Goal: Task Accomplishment & Management: Manage account settings

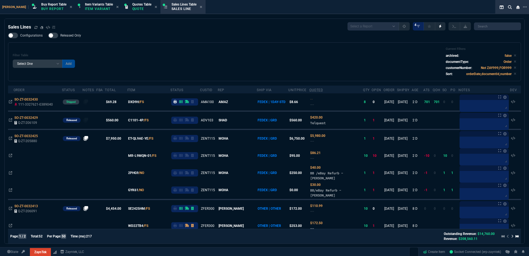
select select "1: BROV"
select select
click at [175, 1] on div "Sales Lines Table Sales Line" at bounding box center [183, 7] width 43 height 12
click at [34, 26] on icon at bounding box center [35, 27] width 3 height 3
click at [153, 46] on div "Filter Table Select One Add Filter () Age () ATS () Cond (itemVariantCode) Cust…" at bounding box center [264, 61] width 513 height 39
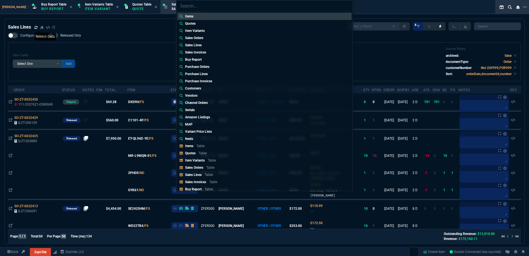
type input "Quotes: Q-ZT-206117"
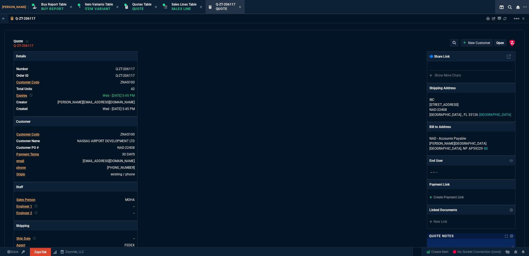
select select "1: BROV"
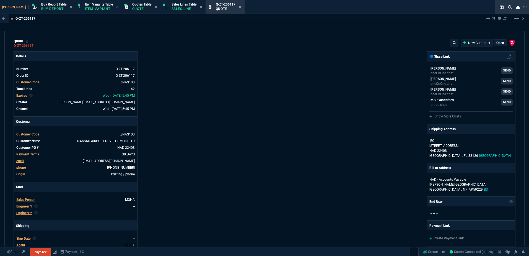
type input "-18"
type input "-450"
type input "100"
type input "700"
type input "36"
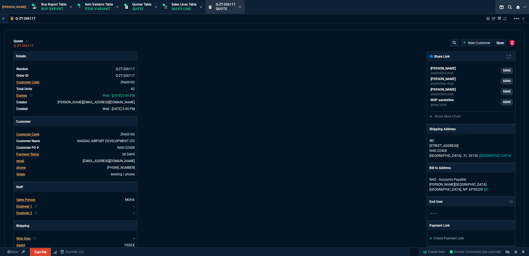
type input "650"
type input "51"
type input "385"
type input "-100"
type input "-70"
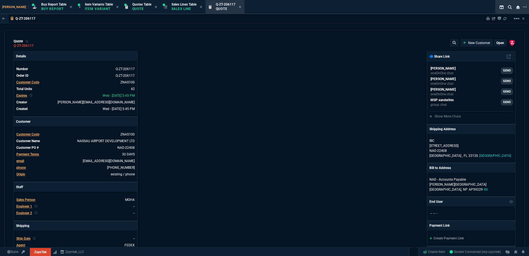
type input "50"
type input "500"
type input "65"
type input "325"
type input "2365.77"
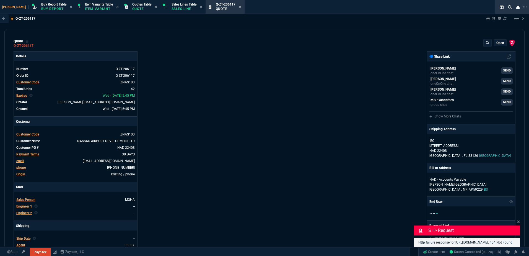
type input "79"
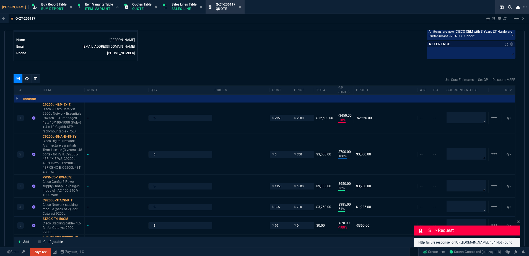
scroll to position [305, 0]
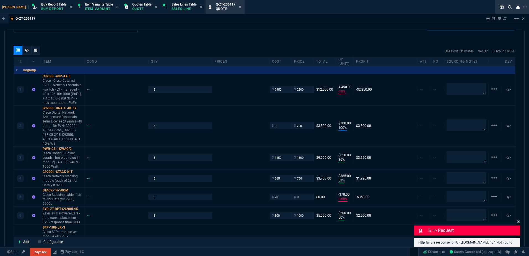
click at [519, 220] on icon at bounding box center [518, 222] width 3 height 4
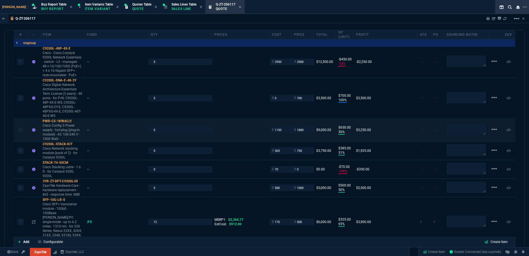
scroll to position [360, 0]
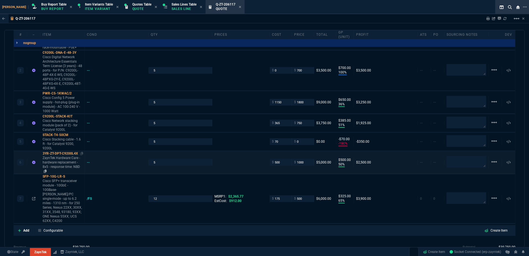
click at [58, 165] on p "ZaynTek Hardware Care - hardware replacement - 8x5 - response time: NBD" at bounding box center [63, 165] width 40 height 18
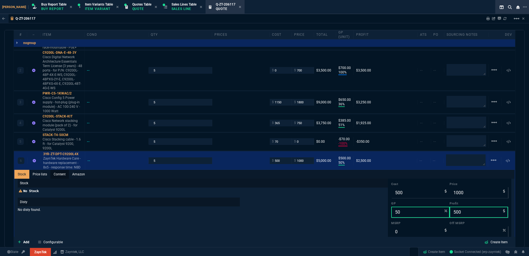
click at [62, 178] on link "Content" at bounding box center [59, 174] width 19 height 9
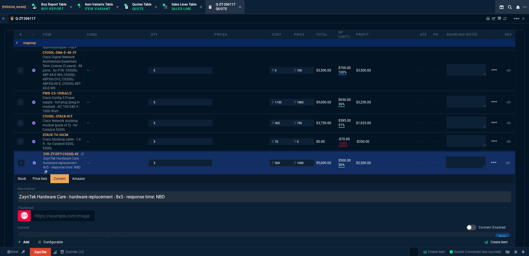
scroll to position [0, 0]
click at [66, 160] on p "ZaynTek Hardware Care - hardware replacement - 8x5 - response time: NBD" at bounding box center [63, 165] width 40 height 18
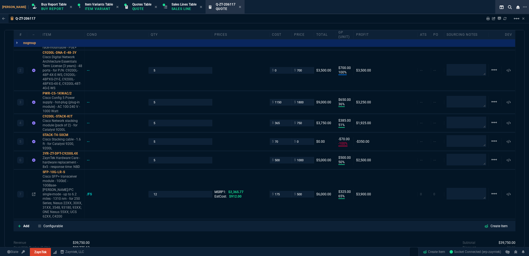
type input "50"
type input "500"
click at [181, 0] on section "Sales Lines Table Sales Line" at bounding box center [183, 7] width 45 height 14
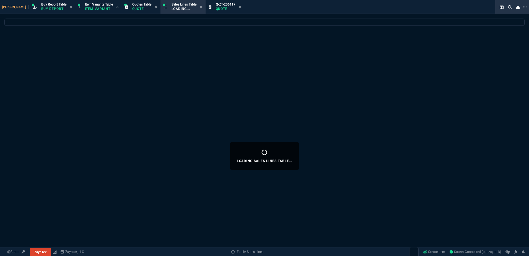
click at [239, 7] on icon at bounding box center [240, 7] width 2 height 2
select select
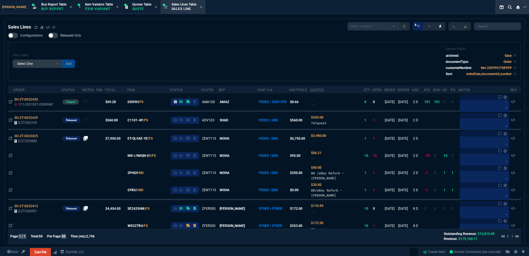
click at [196, 57] on div "Filter Table Select One Add Filter () Age () ATS () Cond (itemVariantCode) Cust…" at bounding box center [265, 61] width 504 height 29
click at [197, 80] on div "Filter Table Select One Add Filter () Age () ATS () Cond (itemVariantCode) Cust…" at bounding box center [264, 61] width 513 height 39
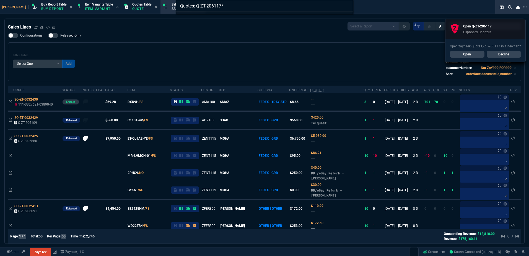
type input "Quotes: Q-ZT-206117"
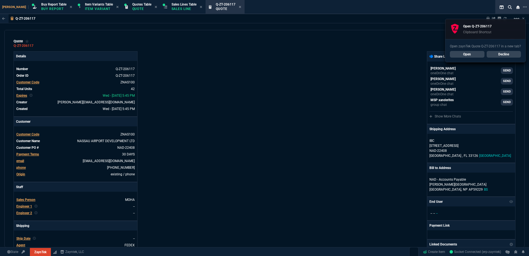
type input "-18"
type input "-450"
type input "100"
type input "700"
type input "36"
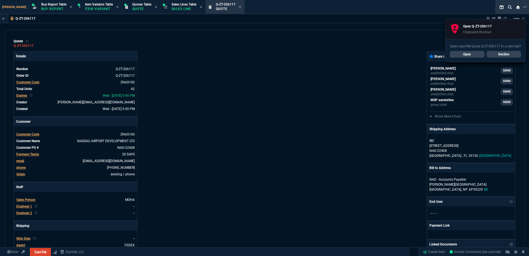
type input "650"
type input "51"
type input "385"
type input "-100"
type input "-70"
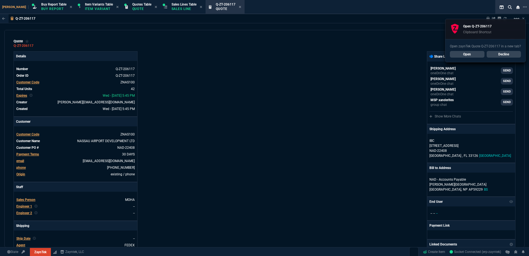
type input "50"
type input "500"
type input "65"
type input "325"
type input "2365.77"
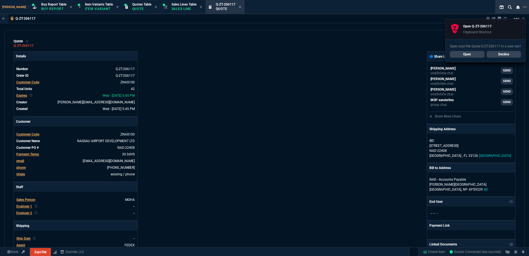
type input "79"
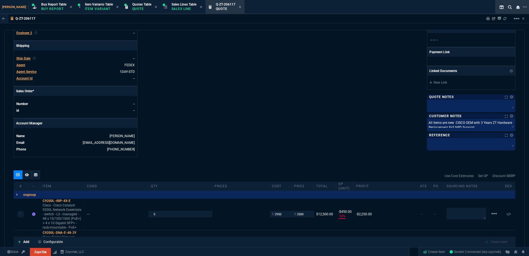
scroll to position [138, 0]
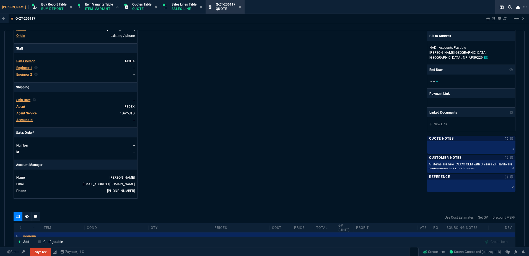
click at [257, 74] on div "Details Number Q-ZT-206117 Order ID Q-ZT-206117 Customer Code ZNAS100 Total Uni…" at bounding box center [139, 56] width 251 height 286
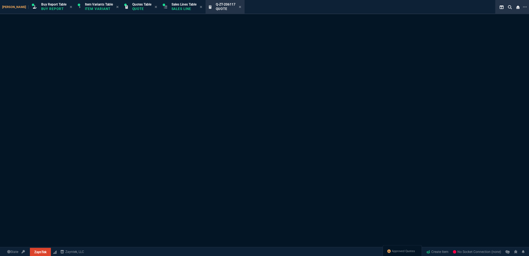
select select "1: BROV"
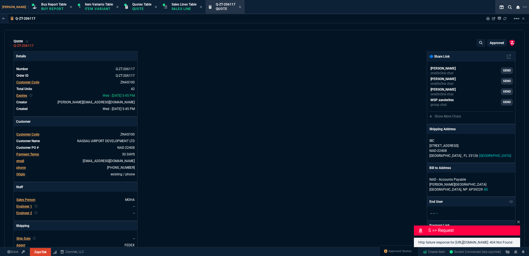
type input "-18"
type input "-450"
type input "100"
type input "700"
type input "36"
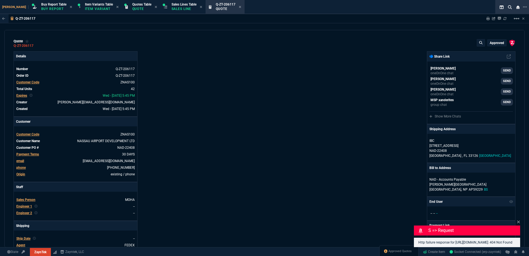
type input "650"
type input "51"
type input "385"
type input "-100"
type input "-70"
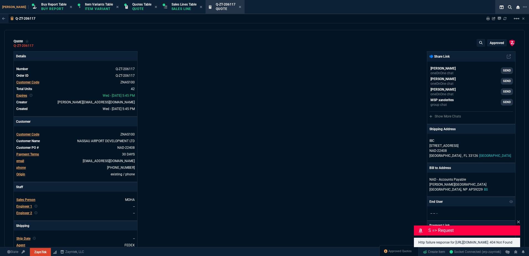
type input "50"
type input "500"
type input "65"
type input "325"
type input "2365.77"
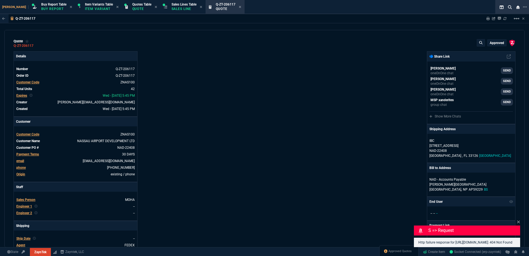
type input "79"
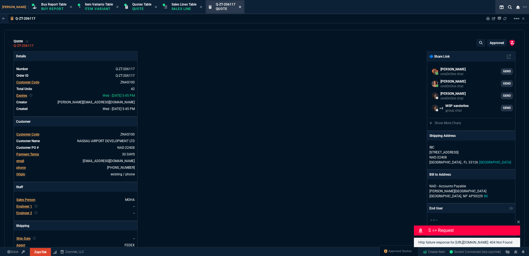
click at [239, 8] on icon at bounding box center [240, 6] width 2 height 3
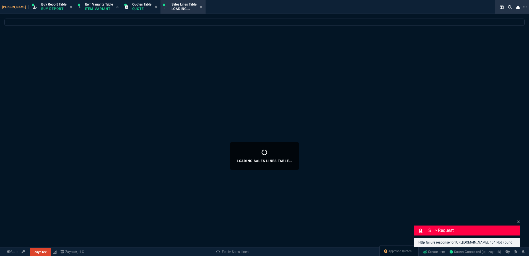
select select
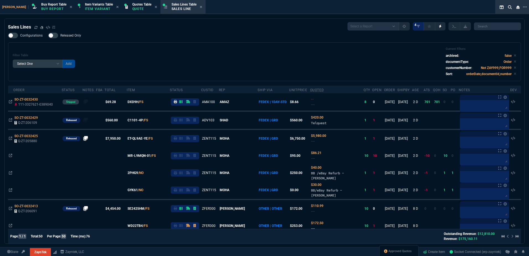
click at [216, 62] on div "Filter Table Select One Add Filter () Age () ATS () Cond (itemVariantCode) Cust…" at bounding box center [265, 61] width 504 height 29
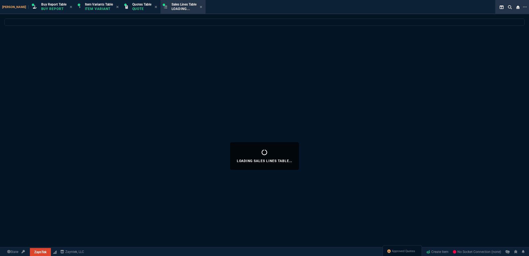
select select "1: BROV"
select select
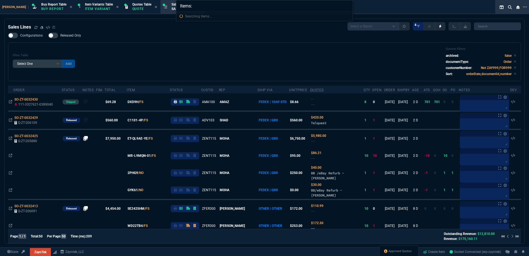
type input "Items: Jl727A"
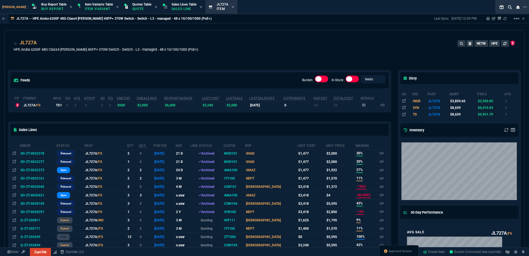
click at [141, 77] on div "feeds Burden In-Stock feeds prices" at bounding box center [199, 80] width 383 height 20
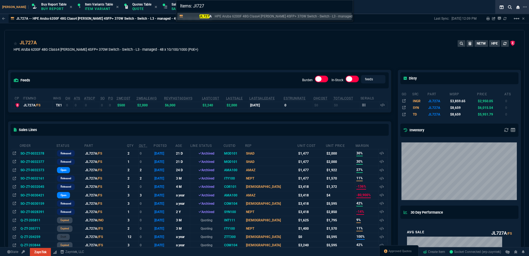
type input "Items: Jl727"
click at [141, 77] on div "Items: Jl727 JL727 A HPE Aruba 6200F 48G Class4 PoE 4SFP+ 370W Switch - Switch …" at bounding box center [264, 128] width 529 height 256
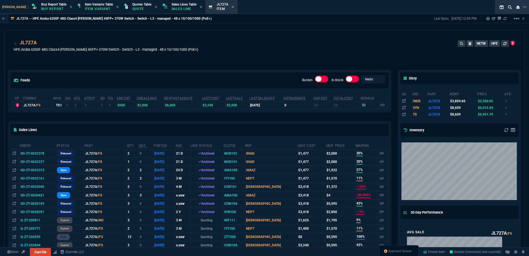
drag, startPoint x: 221, startPoint y: 9, endPoint x: 223, endPoint y: 19, distance: 11.0
click at [221, 8] on div "JL727A Item" at bounding box center [225, 7] width 17 height 10
click at [232, 5] on nx-icon at bounding box center [233, 7] width 2 height 4
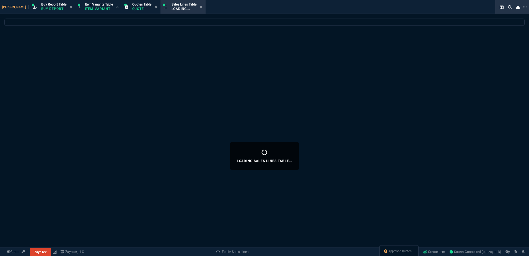
select select
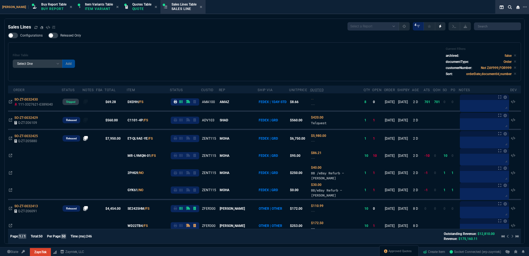
click at [179, 55] on div "Filter Table Select One Add Filter () Age () ATS () Cond (itemVariantCode) Cust…" at bounding box center [265, 61] width 504 height 29
click at [229, 57] on div "Filter Table Select One Add Filter () Age () ATS () Cond (itemVariantCode) Cust…" at bounding box center [265, 61] width 504 height 29
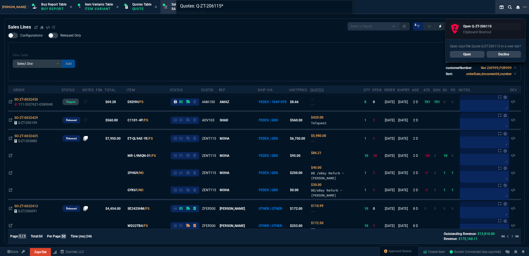
type input "Quotes: Q-ZT-206115"
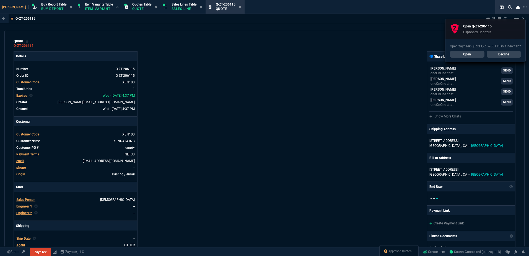
type input "100"
type input "185"
click at [499, 56] on link "Decline" at bounding box center [504, 54] width 35 height 7
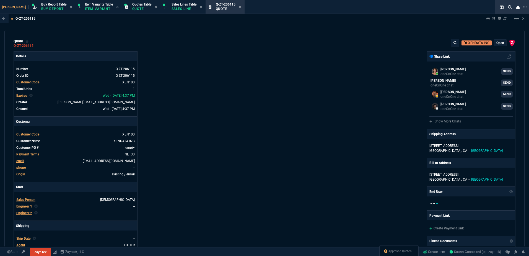
click at [273, 132] on div "ZaynTek, LLC 2609 Technology Dr Suite 200 Plano, TX 75074 Share Link Fiona Ross…" at bounding box center [390, 194] width 251 height 286
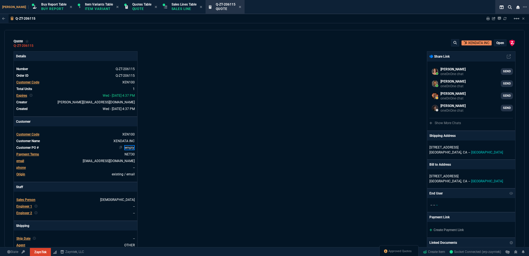
click at [128, 148] on link "empty" at bounding box center [129, 147] width 11 height 5
click at [191, 156] on div "Details Number Q-ZT-206115 Order ID Q-ZT-206115 Customer Code XEN100 Total Unit…" at bounding box center [139, 194] width 251 height 286
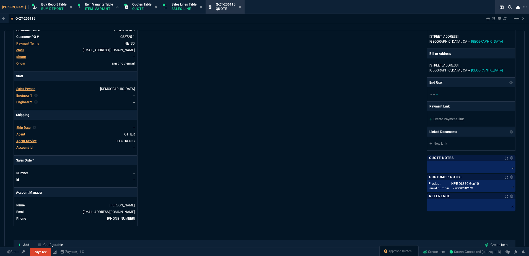
scroll to position [222, 0]
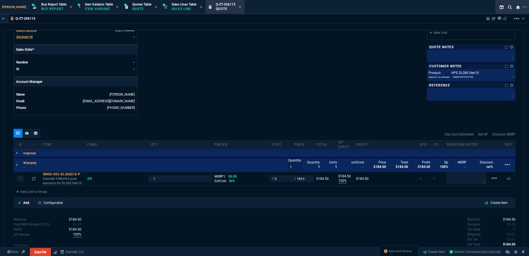
drag, startPoint x: 146, startPoint y: 231, endPoint x: 54, endPoint y: 216, distance: 92.8
click at [146, 231] on div "Revenue $184.50 Cost $0.00 Cost With Burden (5.5%) $0.00 Profit $184.50 GP Perc…" at bounding box center [139, 243] width 251 height 52
click at [27, 205] on p "Add" at bounding box center [26, 202] width 6 height 5
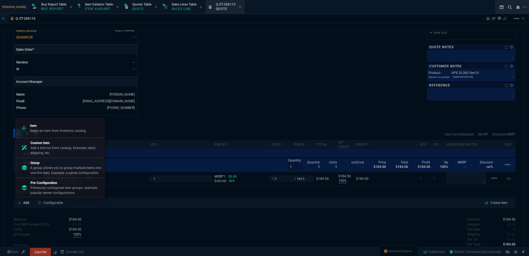
click at [132, 214] on div at bounding box center [264, 128] width 529 height 256
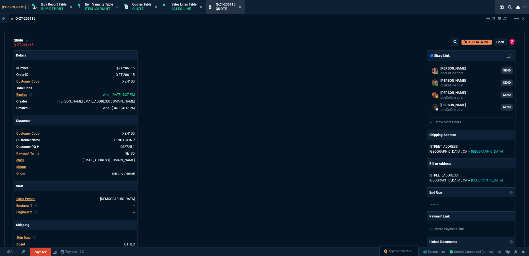
scroll to position [0, 0]
click at [497, 43] on p "open" at bounding box center [501, 43] width 8 height 4
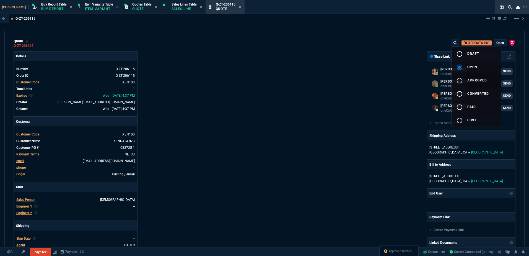
drag, startPoint x: 477, startPoint y: 78, endPoint x: 329, endPoint y: 97, distance: 149.5
click at [477, 79] on span "approved" at bounding box center [478, 80] width 20 height 4
click at [329, 96] on div at bounding box center [264, 128] width 529 height 256
click at [281, 91] on div "ZaynTek, LLC 2609 Technology Dr Suite 200 Plano, TX 75074 Share Link Fiona Ross…" at bounding box center [390, 194] width 251 height 286
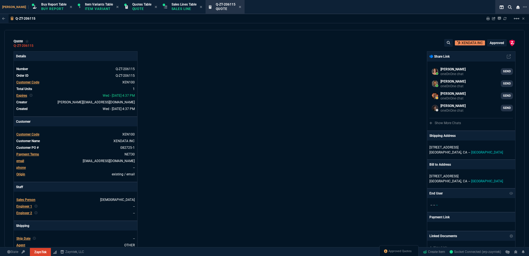
type input "100"
type input "185"
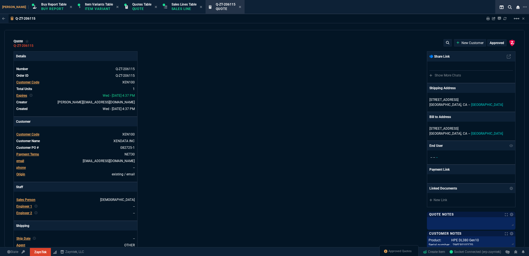
select select "1: BROV"
type input "100"
type input "185"
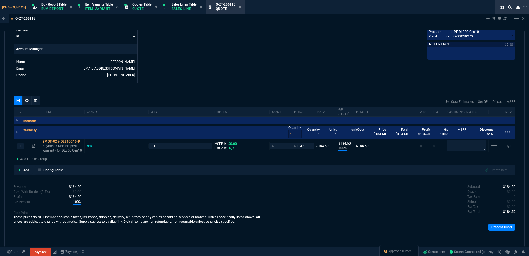
drag, startPoint x: 505, startPoint y: 231, endPoint x: 426, endPoint y: 222, distance: 79.4
click at [504, 231] on div "Process Order" at bounding box center [390, 226] width 251 height 11
click at [494, 232] on div "Process Order" at bounding box center [390, 226] width 251 height 11
drag, startPoint x: 494, startPoint y: 231, endPoint x: 455, endPoint y: 228, distance: 39.1
click at [494, 231] on div "Process Order" at bounding box center [390, 226] width 251 height 11
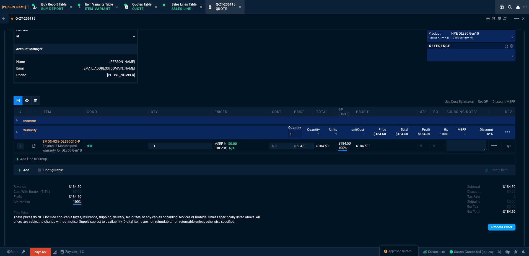
click at [497, 226] on link "Process Order" at bounding box center [501, 227] width 27 height 7
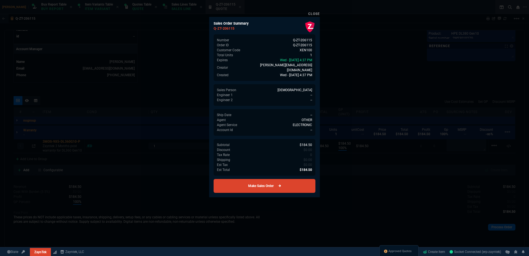
click at [262, 179] on link "Make Sales Order" at bounding box center [265, 186] width 102 height 14
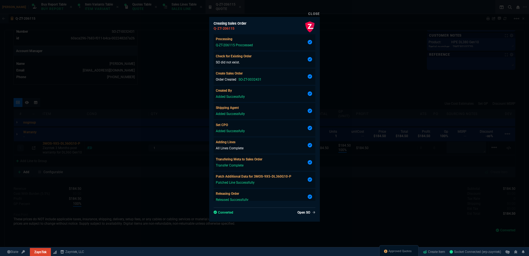
scroll to position [246, 0]
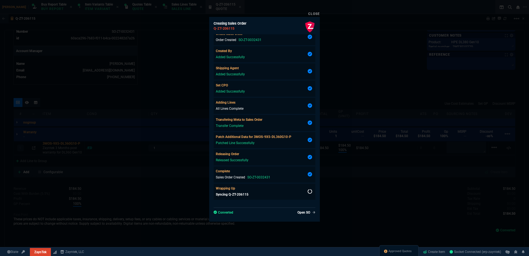
type input "100"
type input "185"
click at [418, 61] on div at bounding box center [264, 128] width 529 height 256
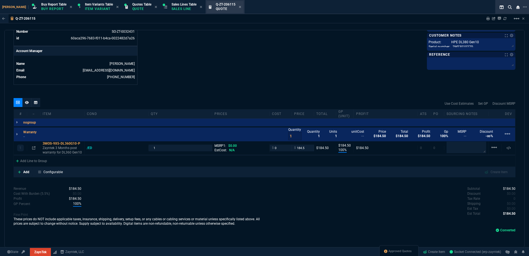
drag, startPoint x: 174, startPoint y: 6, endPoint x: 232, endPoint y: 7, distance: 58.2
click at [174, 6] on span "Sales Lines Table" at bounding box center [184, 4] width 25 height 4
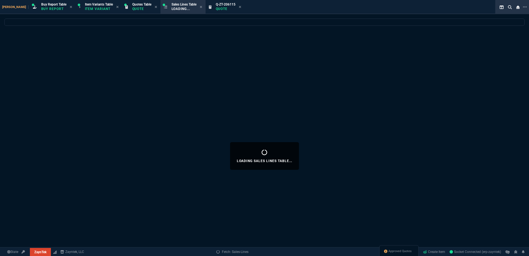
click at [239, 7] on icon at bounding box center [240, 7] width 2 height 2
select select
select select "1: BROV"
select select
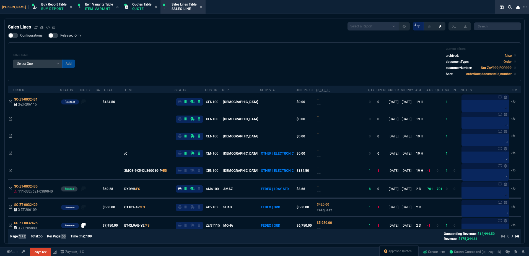
click at [177, 57] on div "Filter Table Select One Add Filter () Age () ATS () Cond (itemVariantCode) Cust…" at bounding box center [265, 61] width 504 height 29
click at [49, 6] on span "Buy Report Table" at bounding box center [53, 4] width 25 height 4
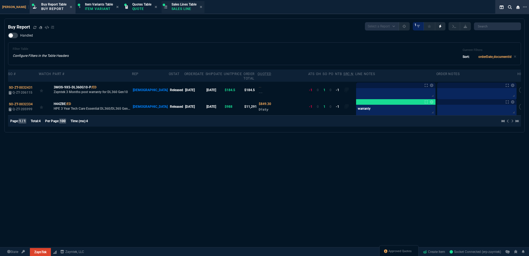
click at [173, 5] on span "Sales Lines Table" at bounding box center [184, 4] width 25 height 4
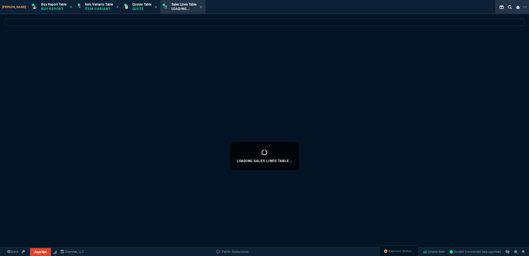
select select
